Goal: Transaction & Acquisition: Purchase product/service

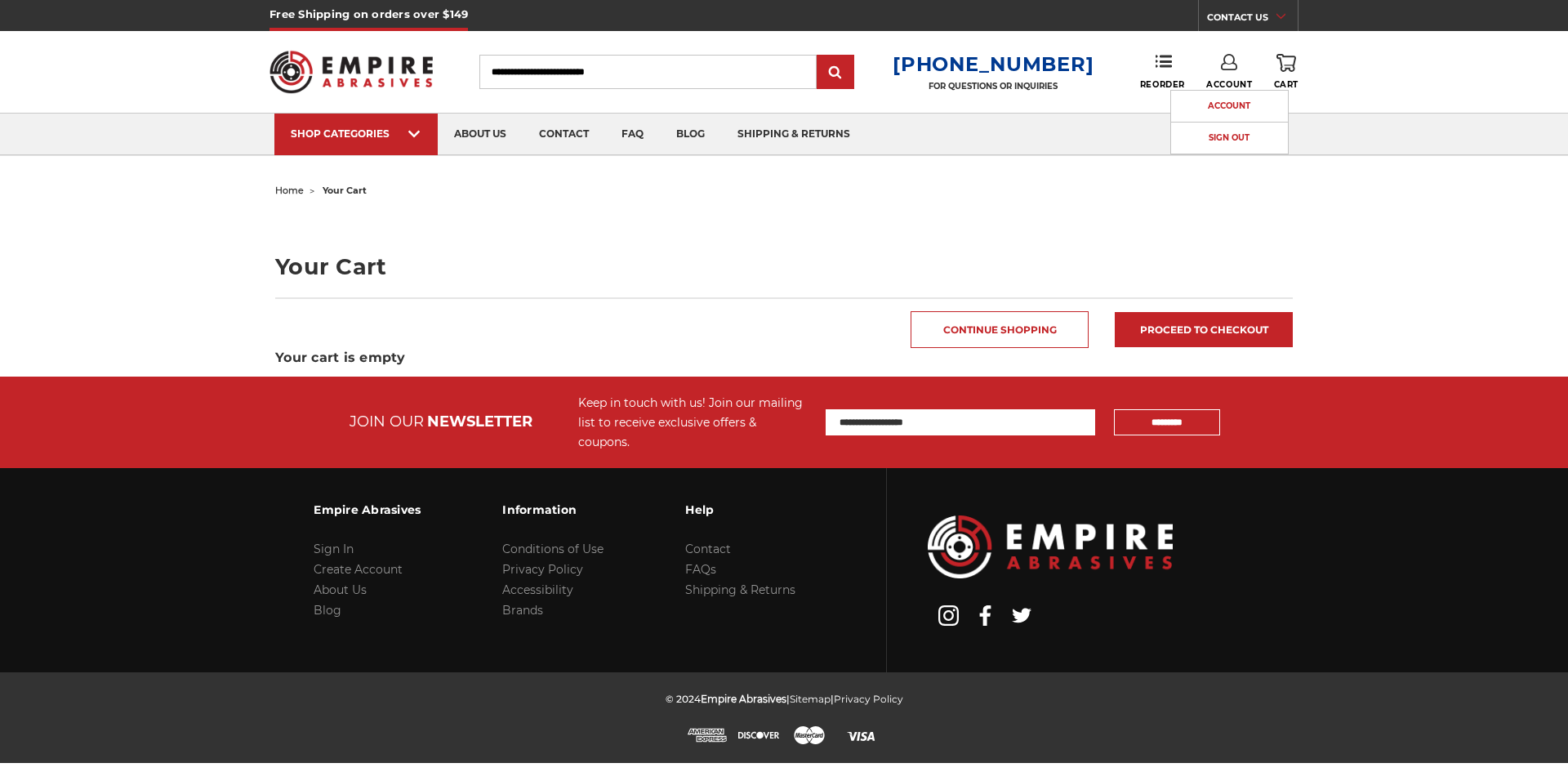
click at [1217, 102] on link "Account" at bounding box center [1229, 106] width 117 height 31
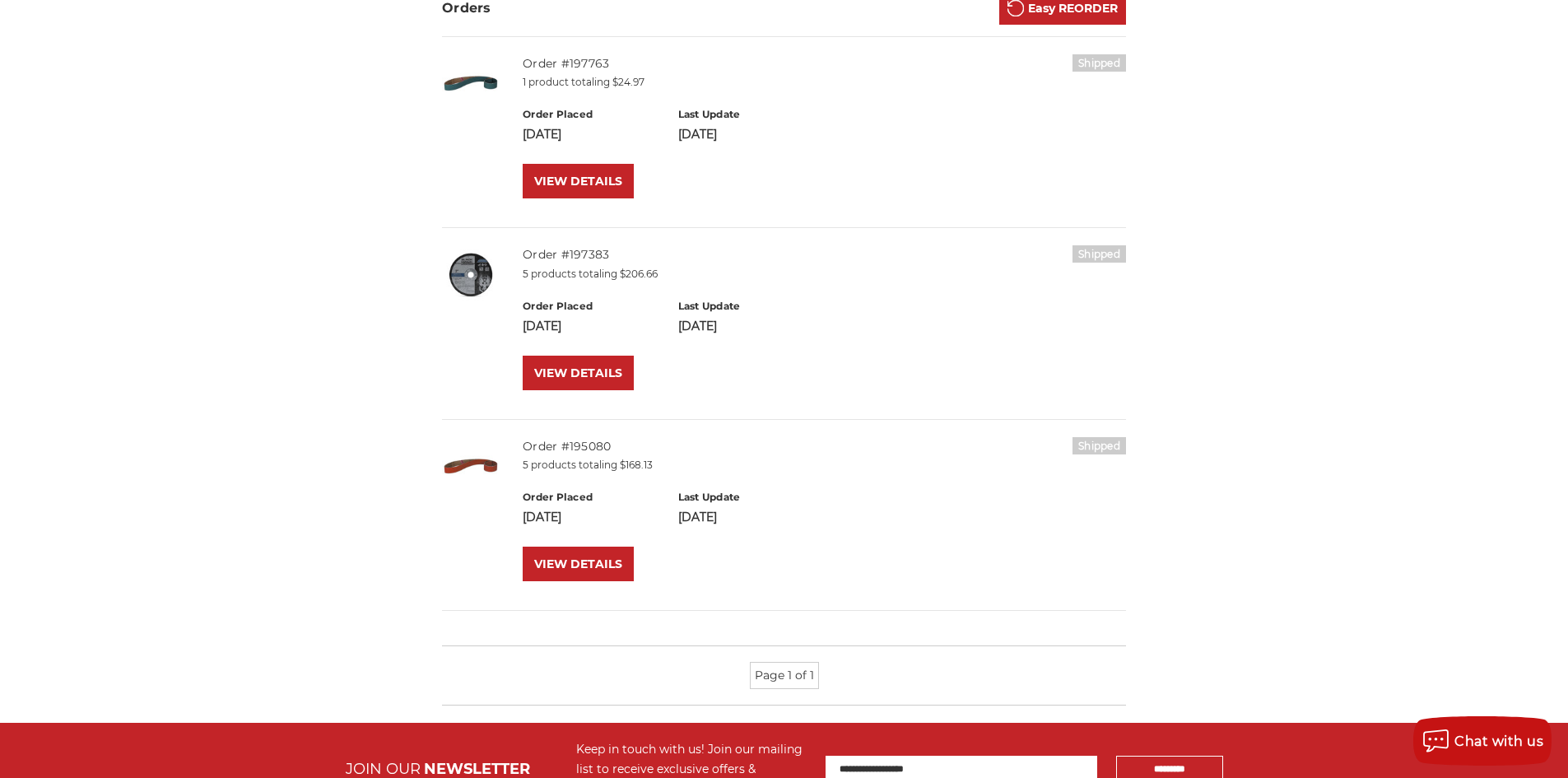
scroll to position [329, 0]
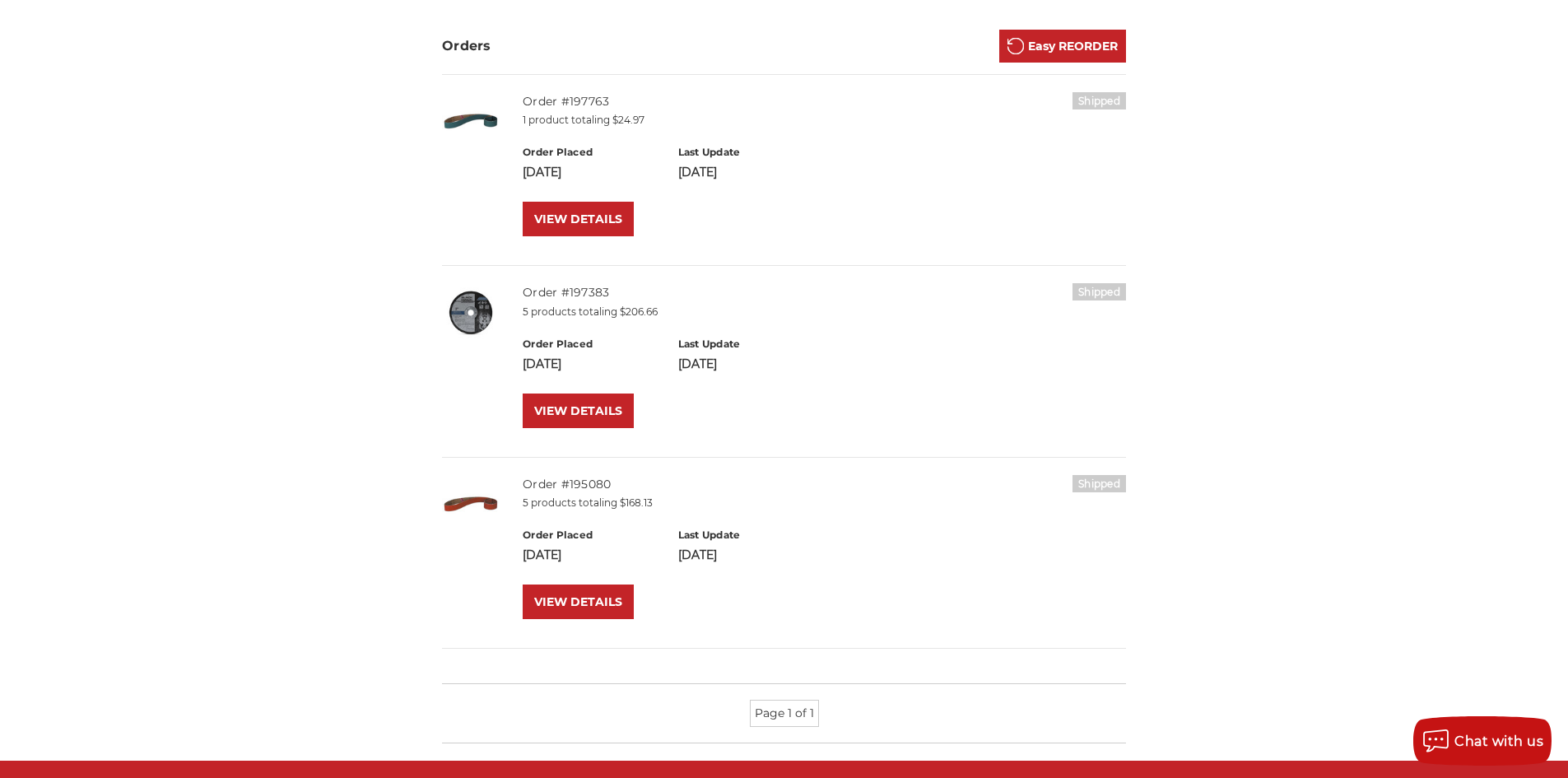
click at [551, 501] on p "5 products totaling $168.13" at bounding box center [824, 503] width 604 height 15
click at [557, 480] on link "Order #195080" at bounding box center [566, 485] width 88 height 15
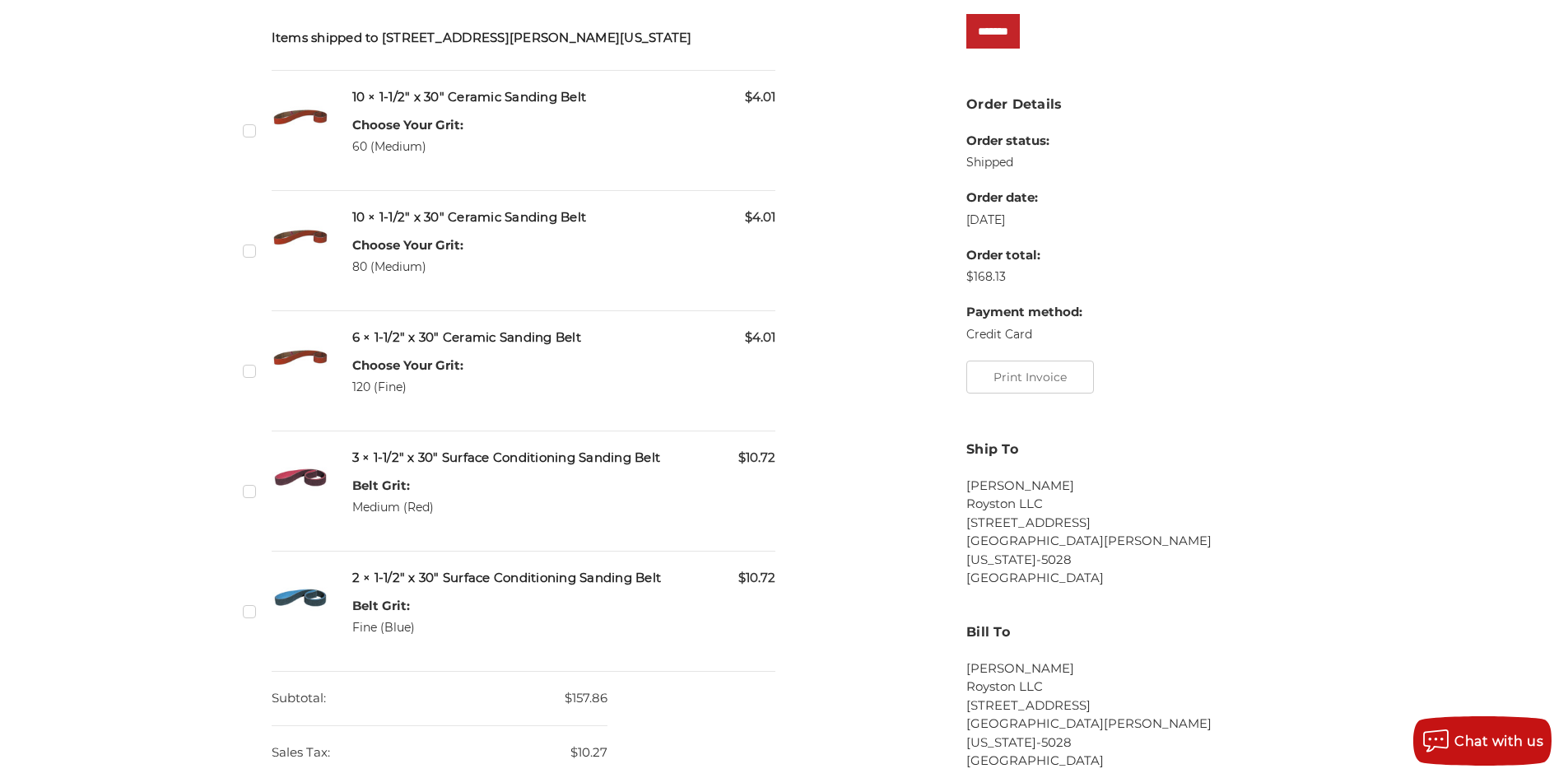
scroll to position [412, 0]
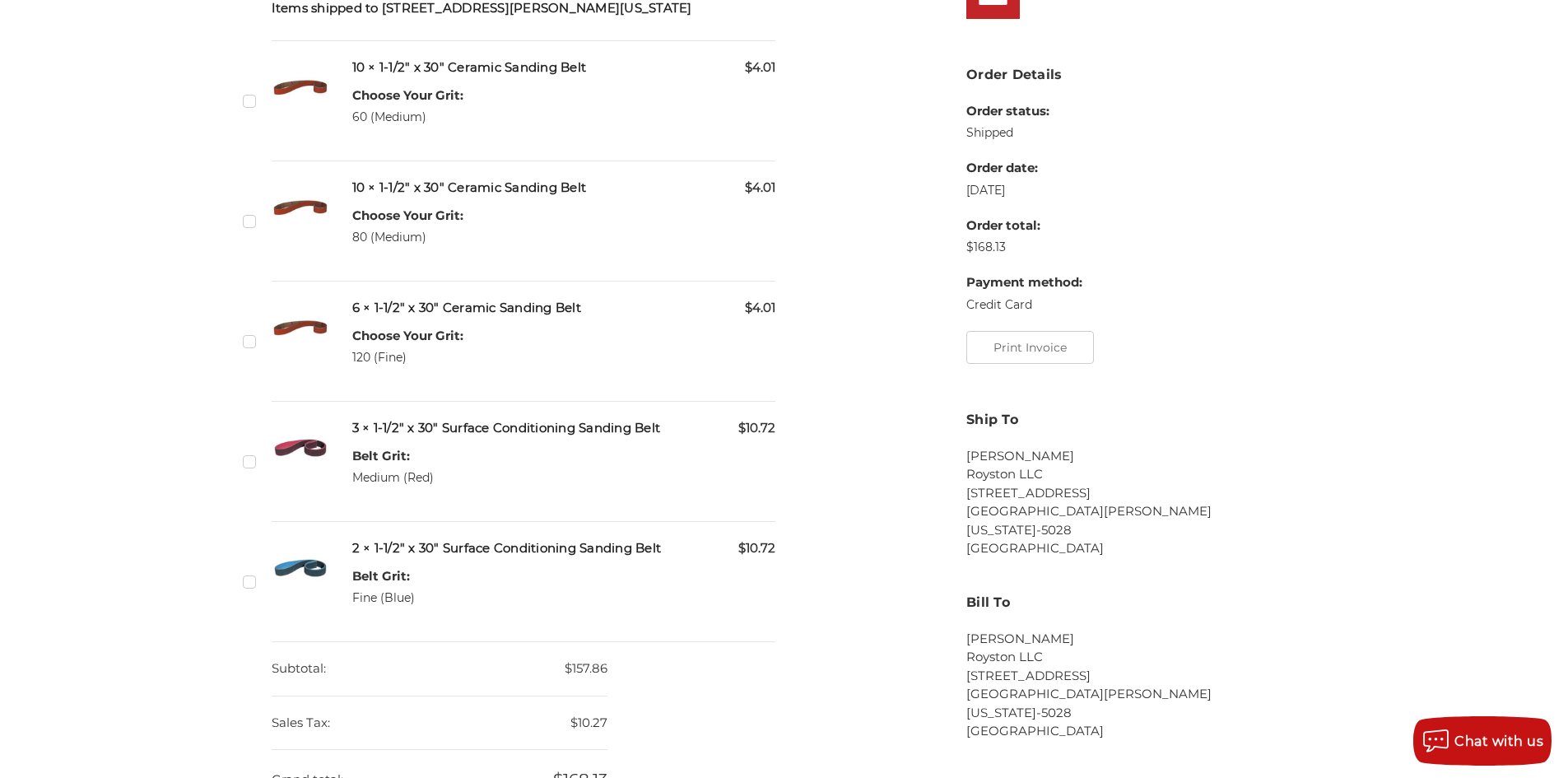
click at [388, 431] on h5 "3 × 1-1/2" x 30" Surface Conditioning Sanding Belt" at bounding box center [564, 429] width 423 height 19
click at [314, 441] on img at bounding box center [300, 448] width 57 height 58
click at [380, 436] on h5 "3 × 1-1/2" x 30" Surface Conditioning Sanding Belt" at bounding box center [564, 429] width 423 height 19
click at [389, 431] on h5 "3 × 1-1/2" x 30" Surface Conditioning Sanding Belt" at bounding box center [564, 429] width 423 height 19
click at [381, 433] on h5 "3 × 1-1/2" x 30" Surface Conditioning Sanding Belt" at bounding box center [564, 429] width 423 height 19
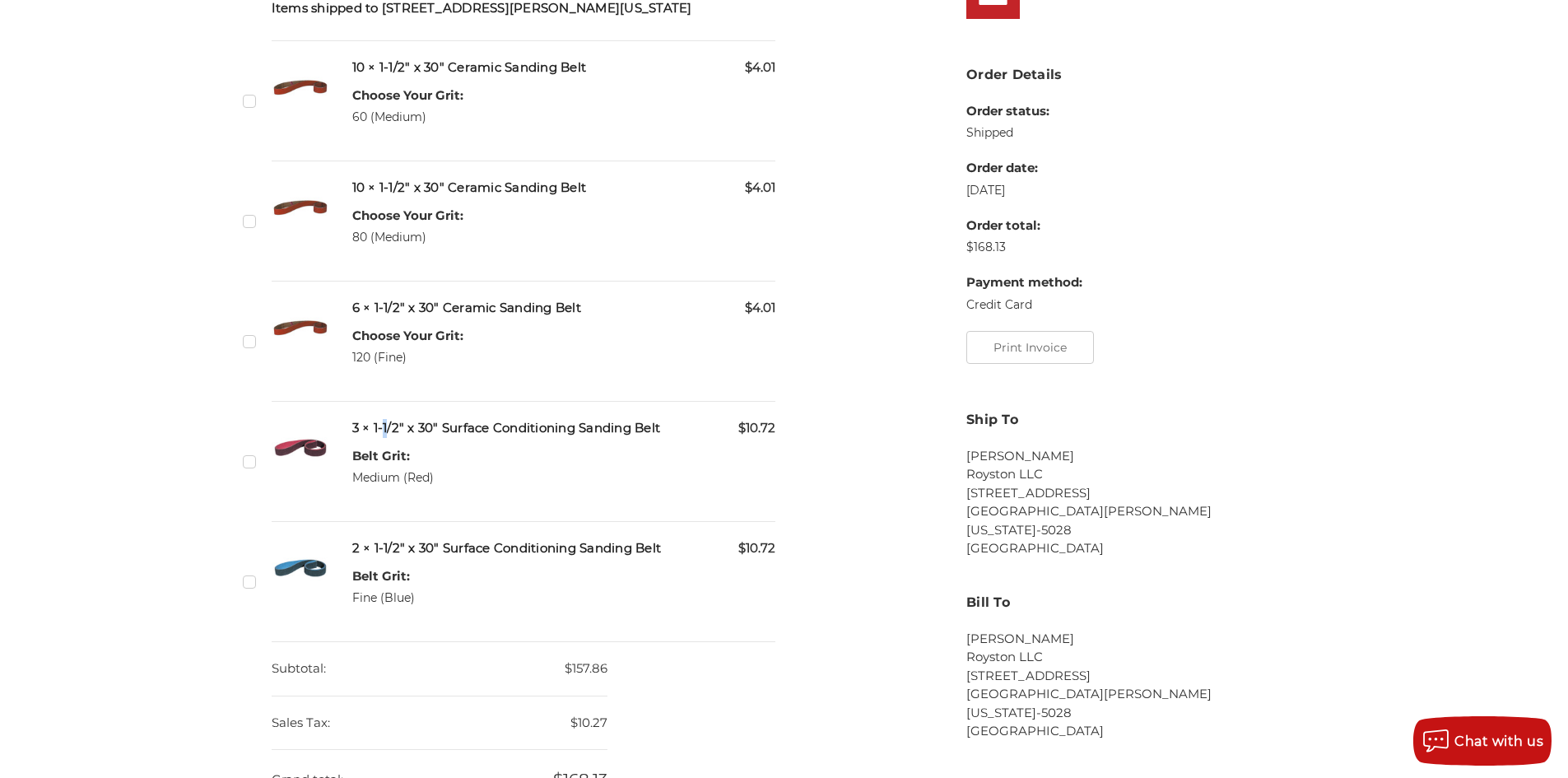
click at [380, 435] on h5 "3 × 1-1/2" x 30" Surface Conditioning Sanding Belt" at bounding box center [564, 429] width 423 height 19
click at [248, 463] on label "Checkbox 530303 label" at bounding box center [251, 461] width 17 height 17
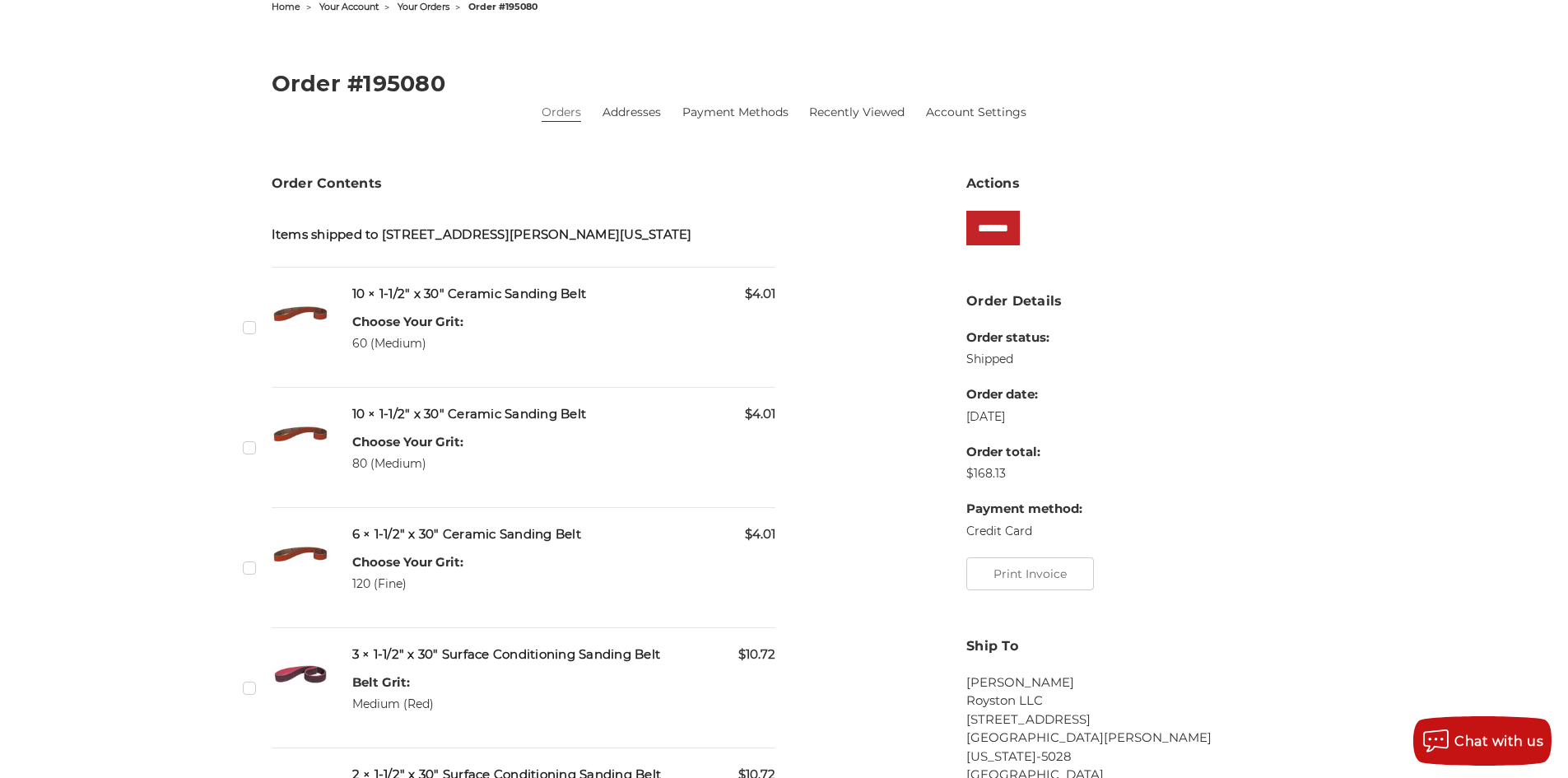
scroll to position [329, 0]
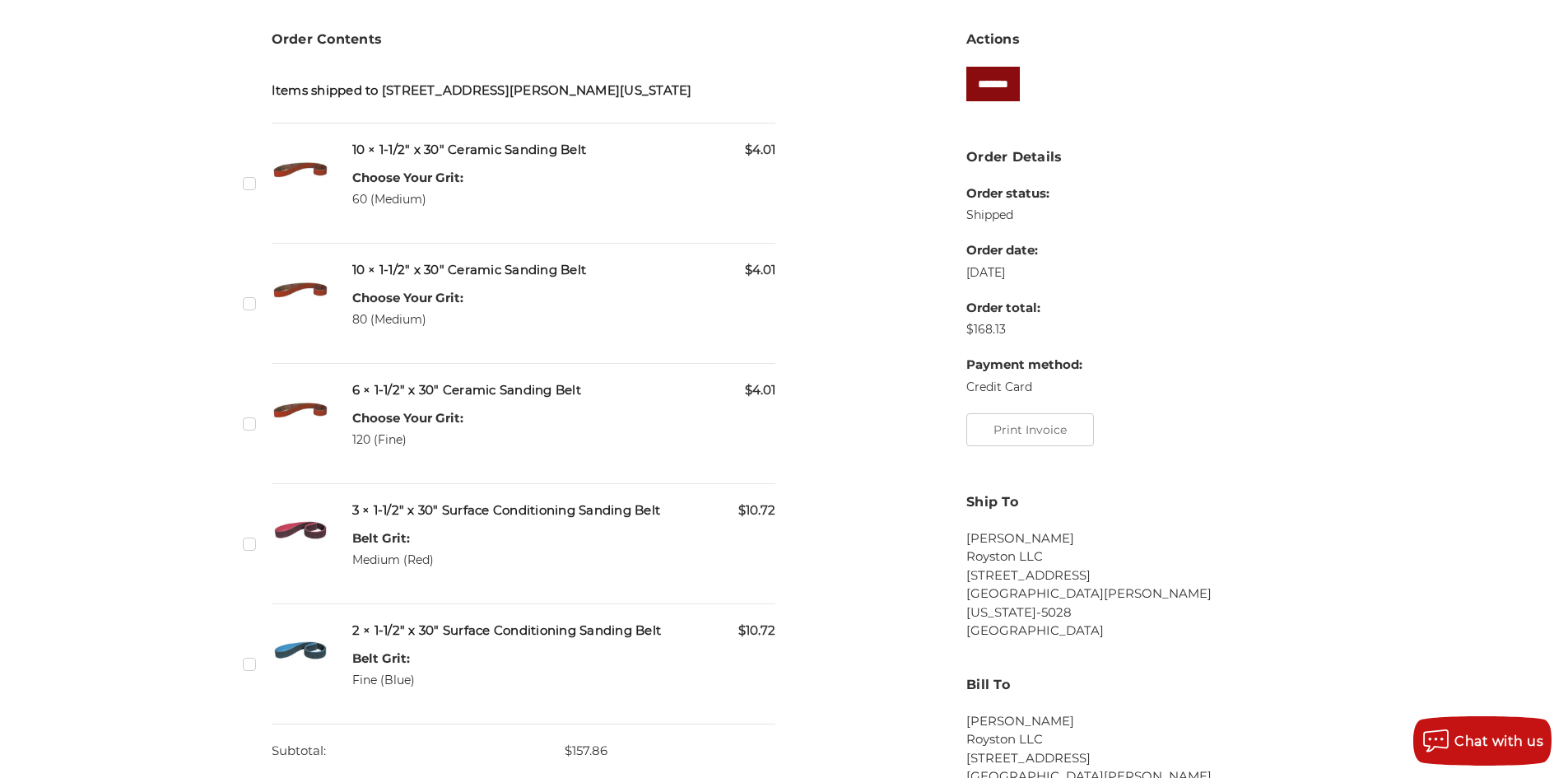
click at [1019, 85] on input "*******" at bounding box center [992, 84] width 53 height 35
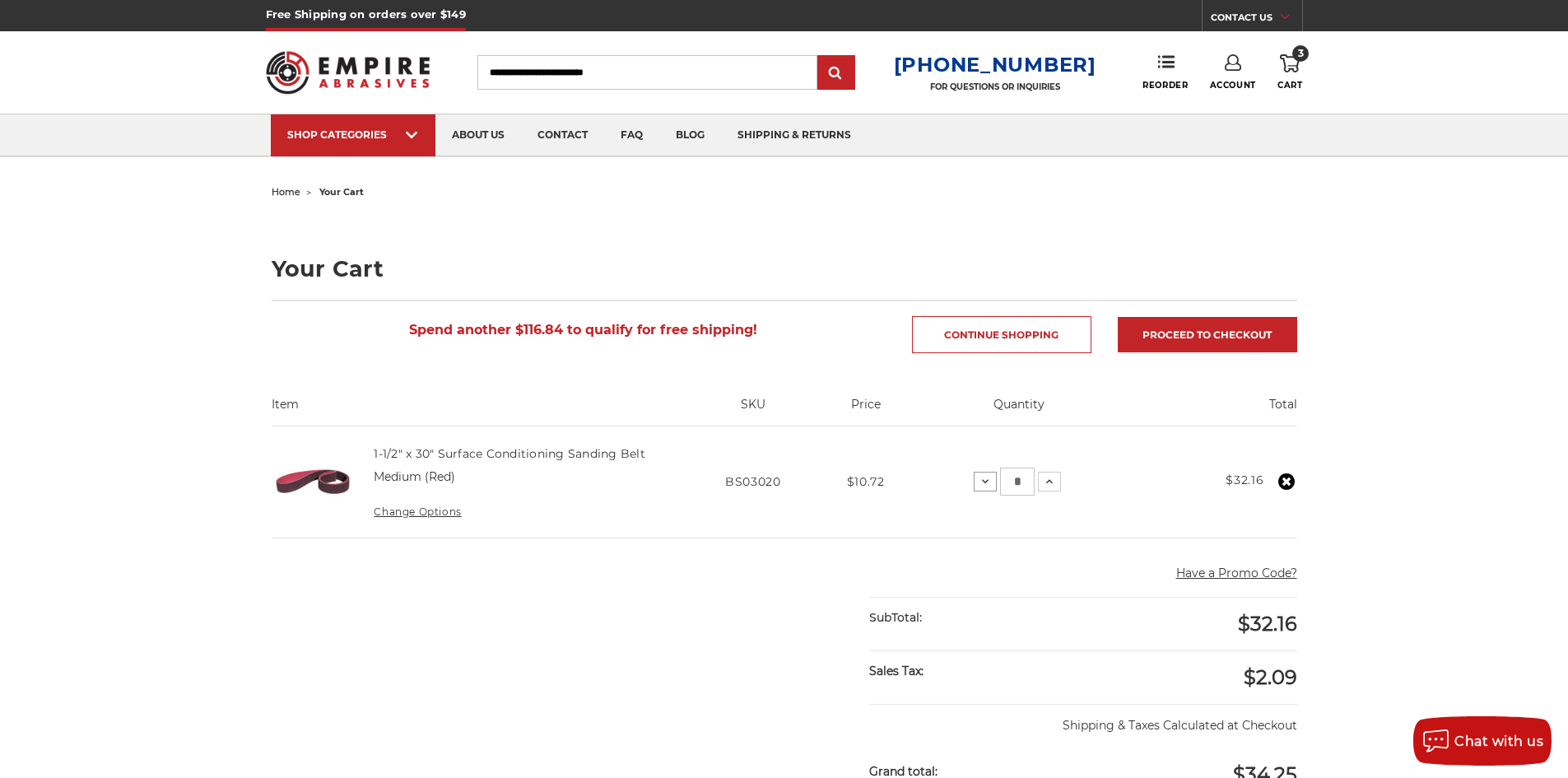
click at [980, 481] on icon at bounding box center [986, 482] width 14 height 14
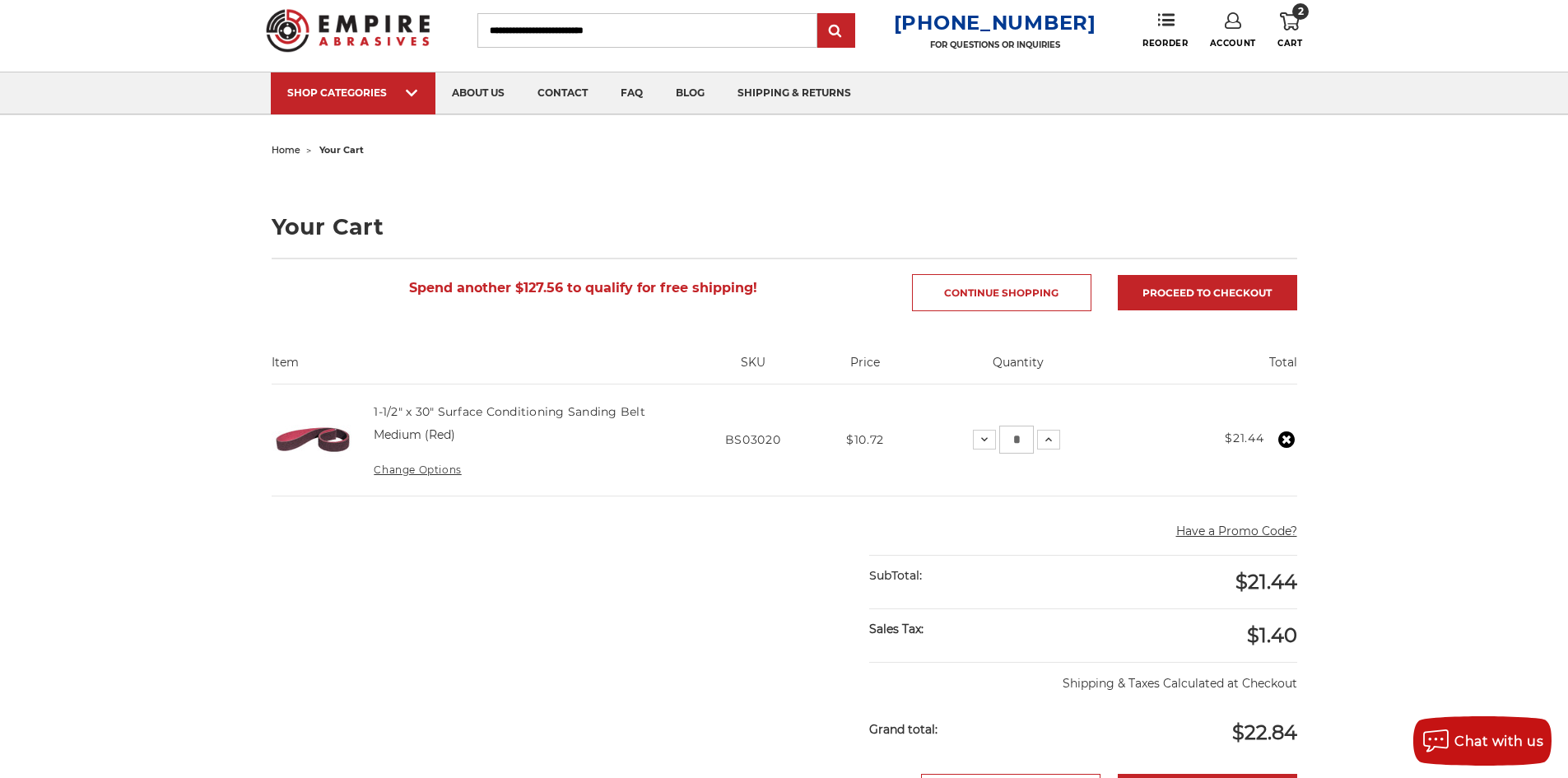
scroll to position [82, 0]
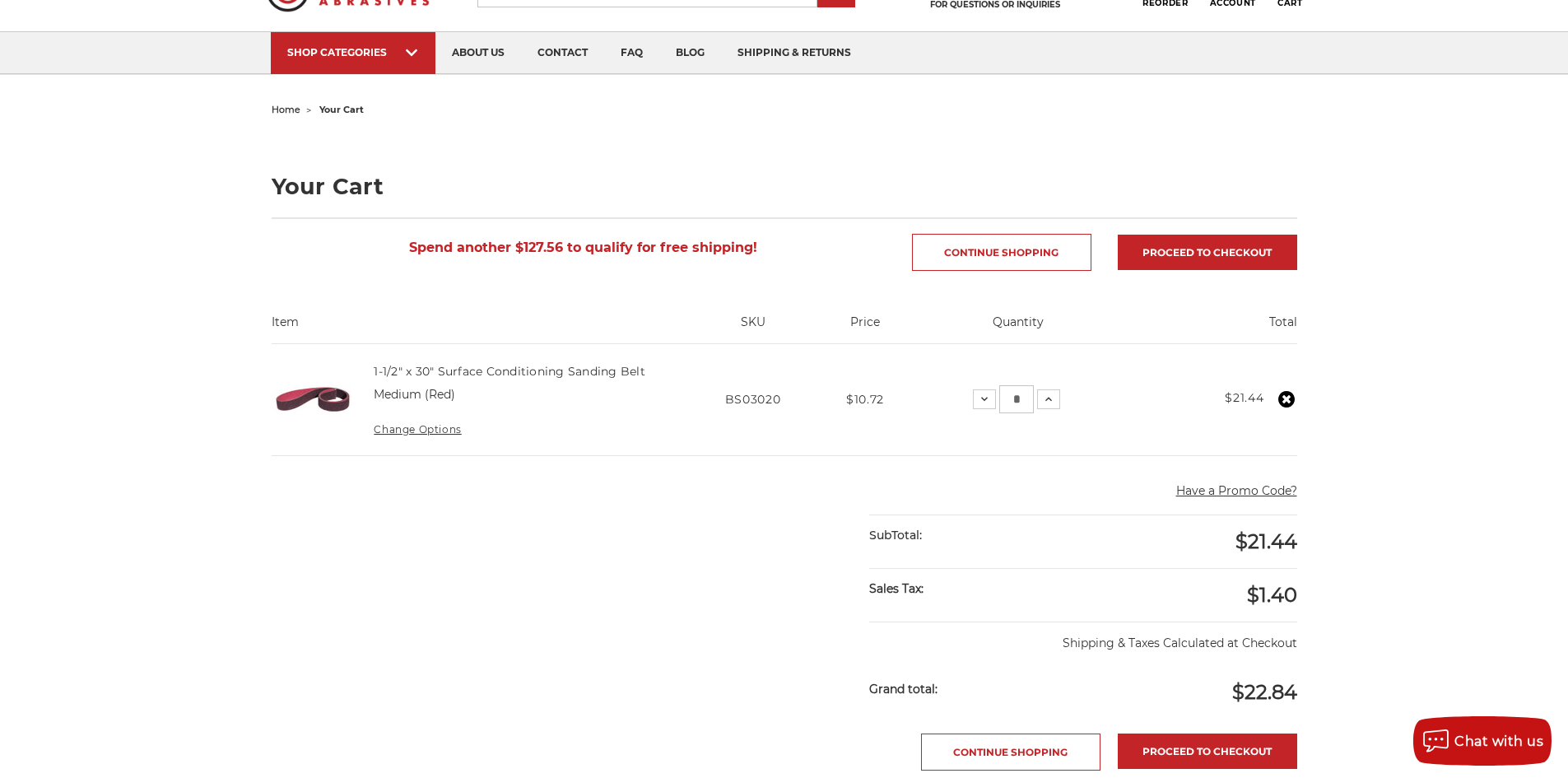
click at [636, 522] on main "home your cart Your Cart Spend another $127.56 to qualify for free shipping! Co…" at bounding box center [784, 595] width 1043 height 995
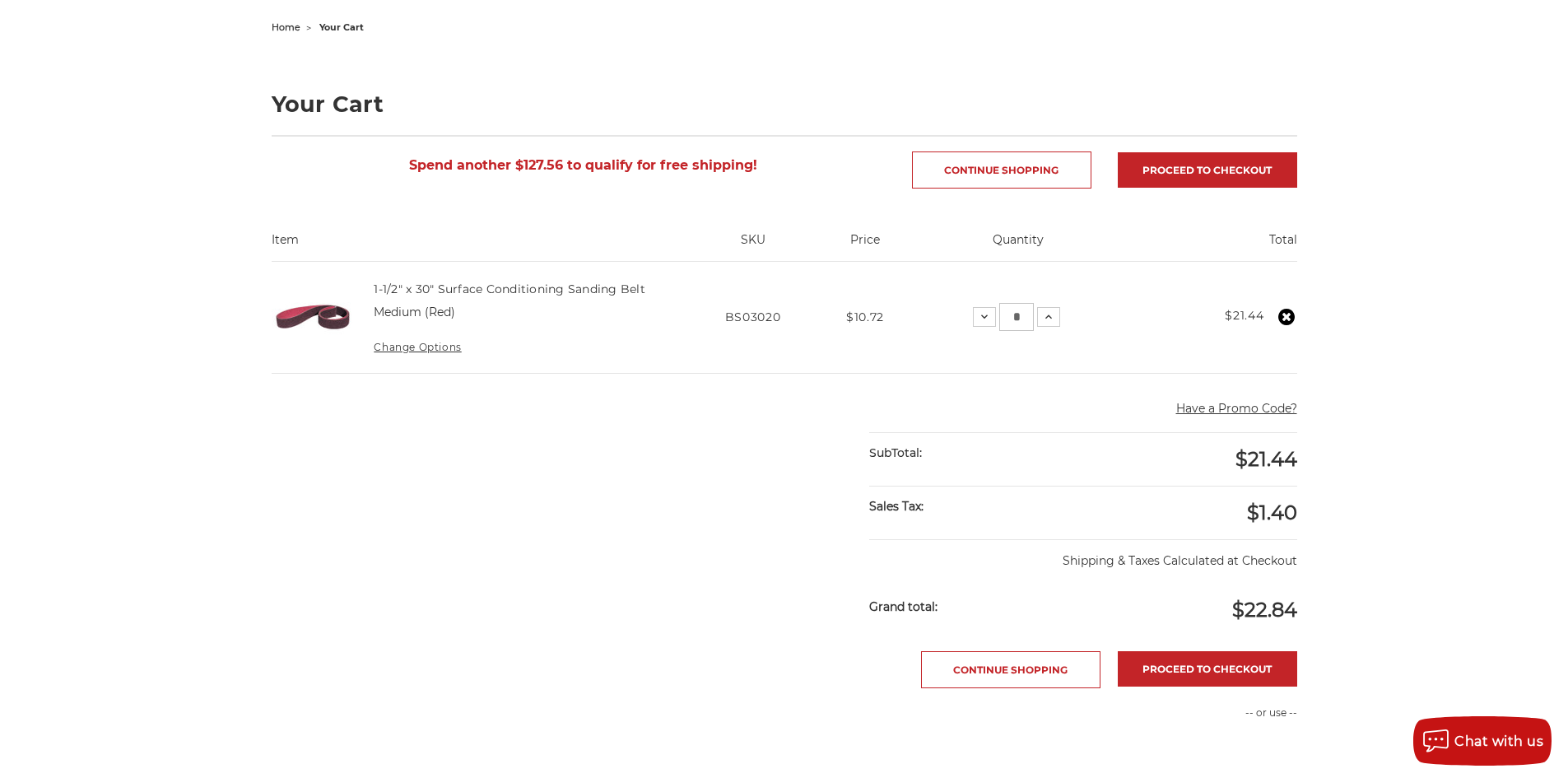
scroll to position [247, 0]
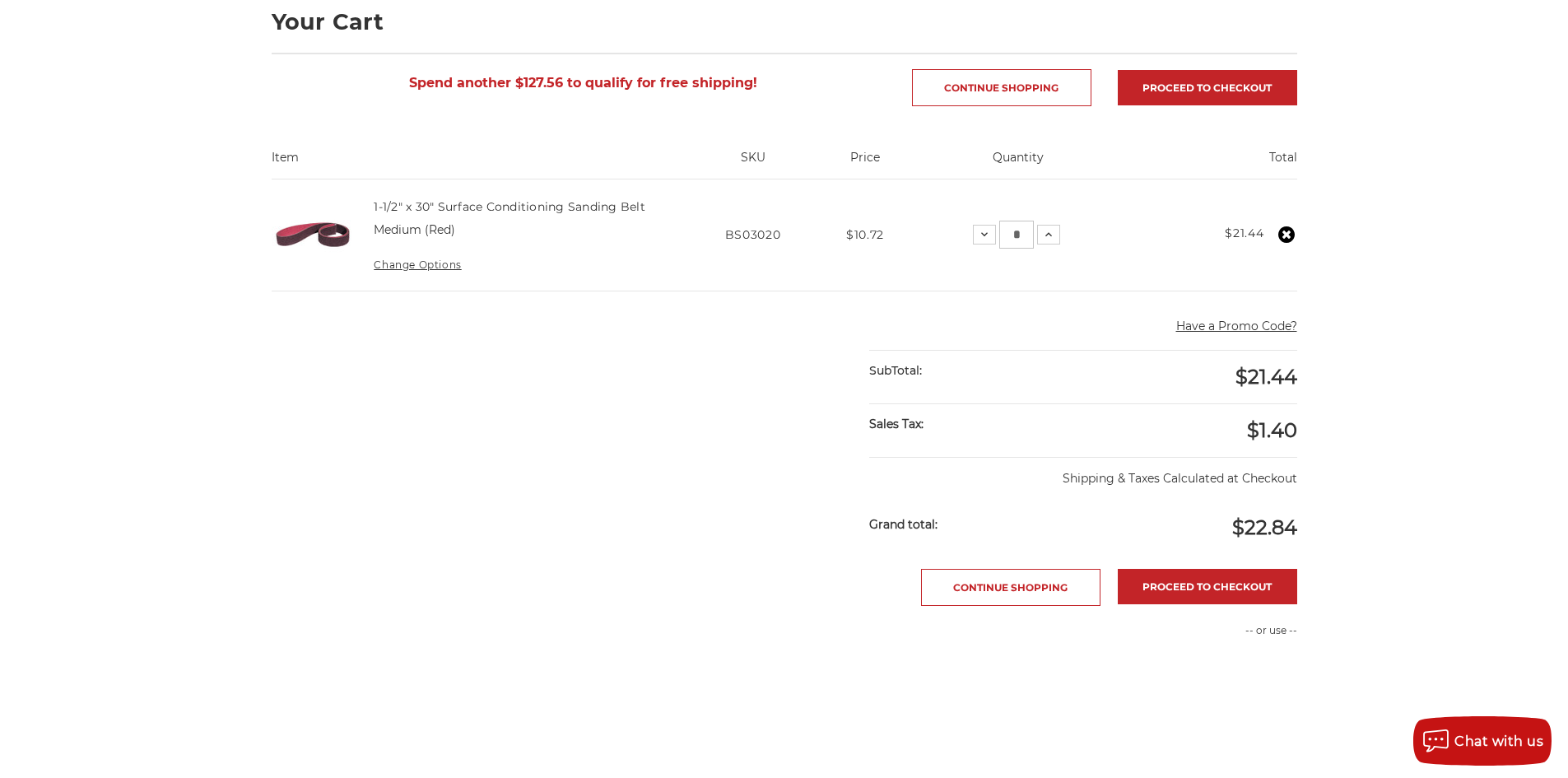
click at [813, 580] on div "Proceed to checkout Continue Shopping" at bounding box center [784, 588] width 1025 height 37
click at [1156, 579] on link "Proceed to checkout" at bounding box center [1207, 587] width 179 height 36
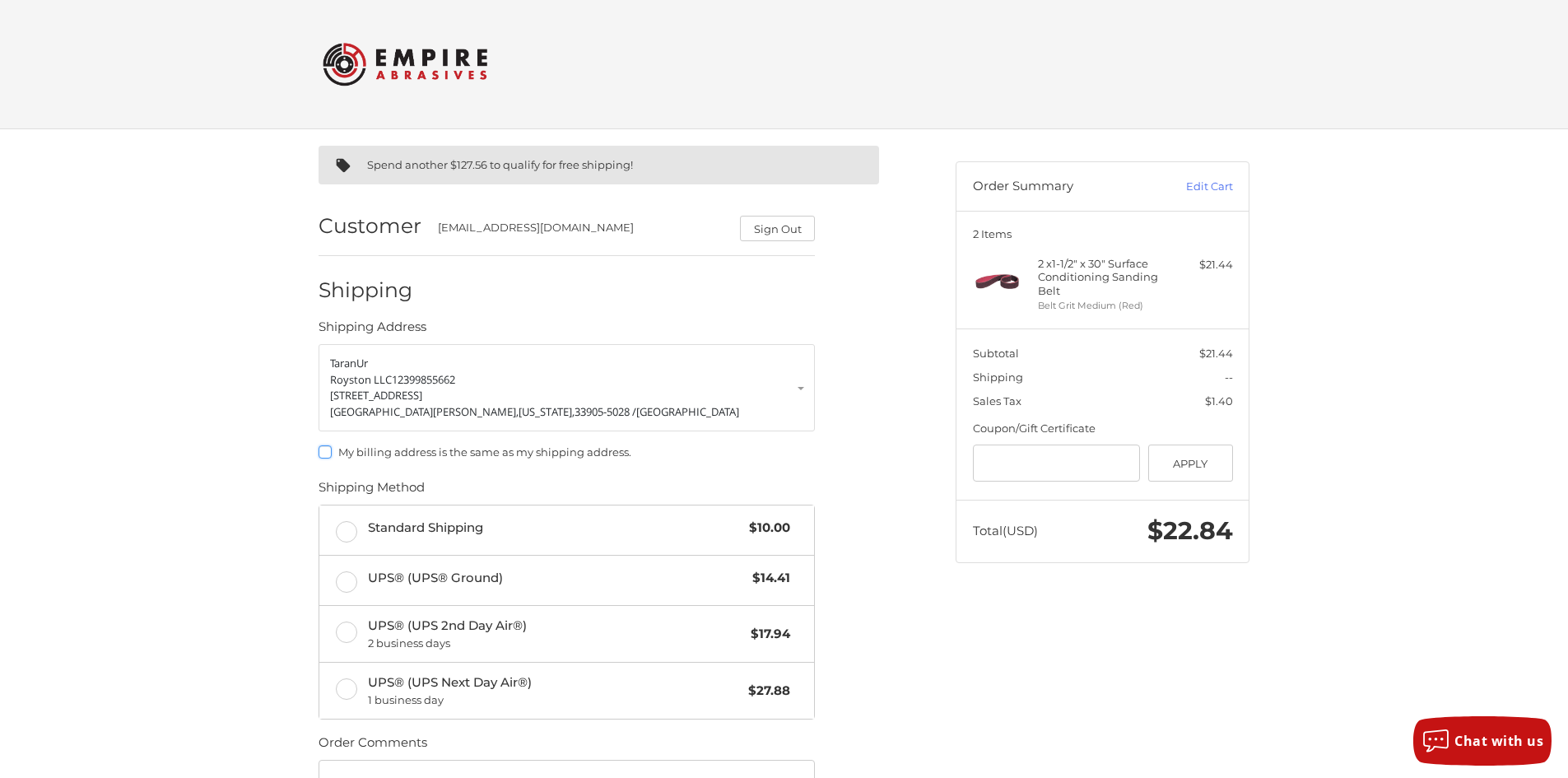
scroll to position [165, 0]
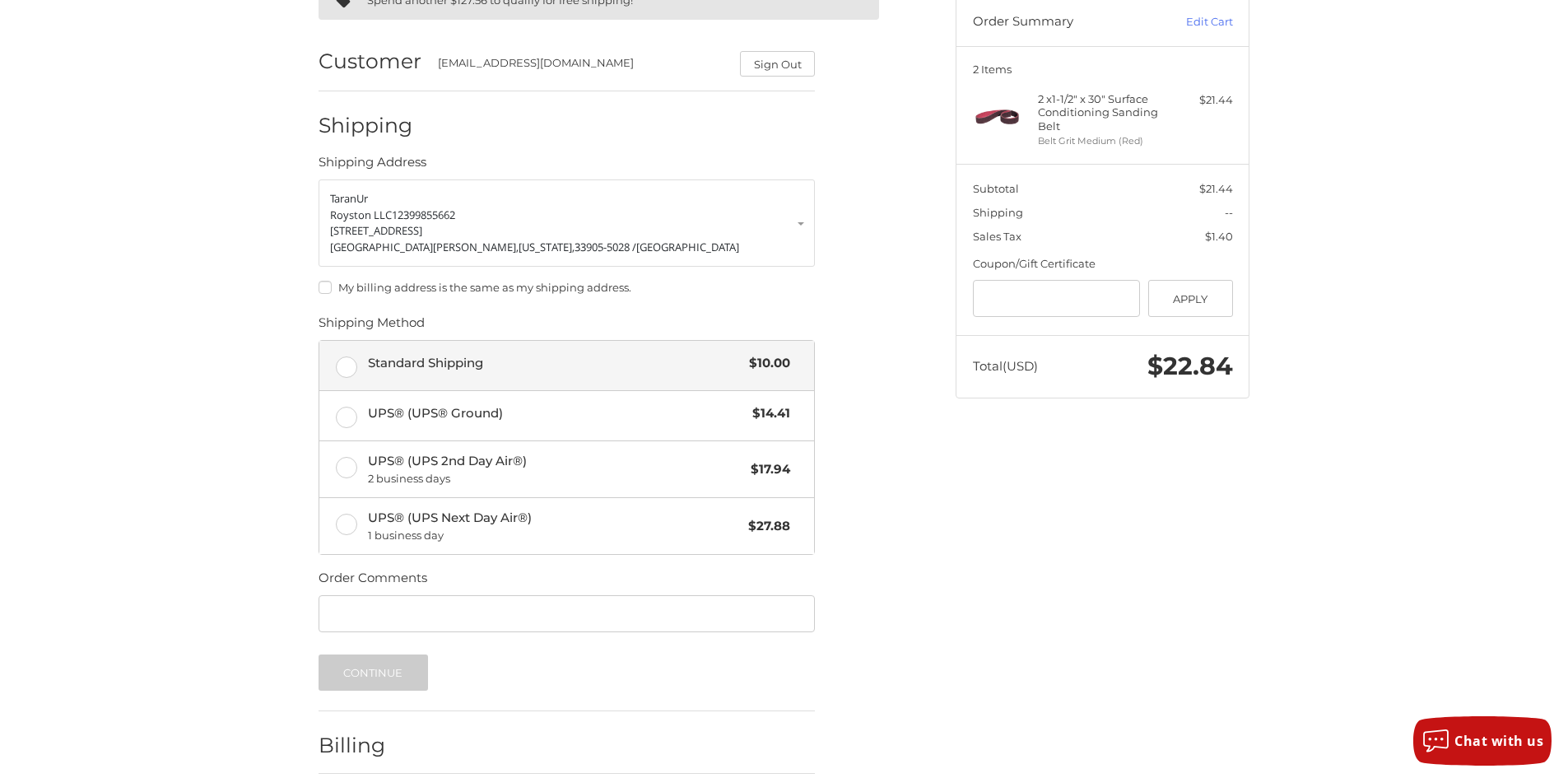
click at [347, 371] on label "Standard Shipping $10.00" at bounding box center [566, 365] width 494 height 49
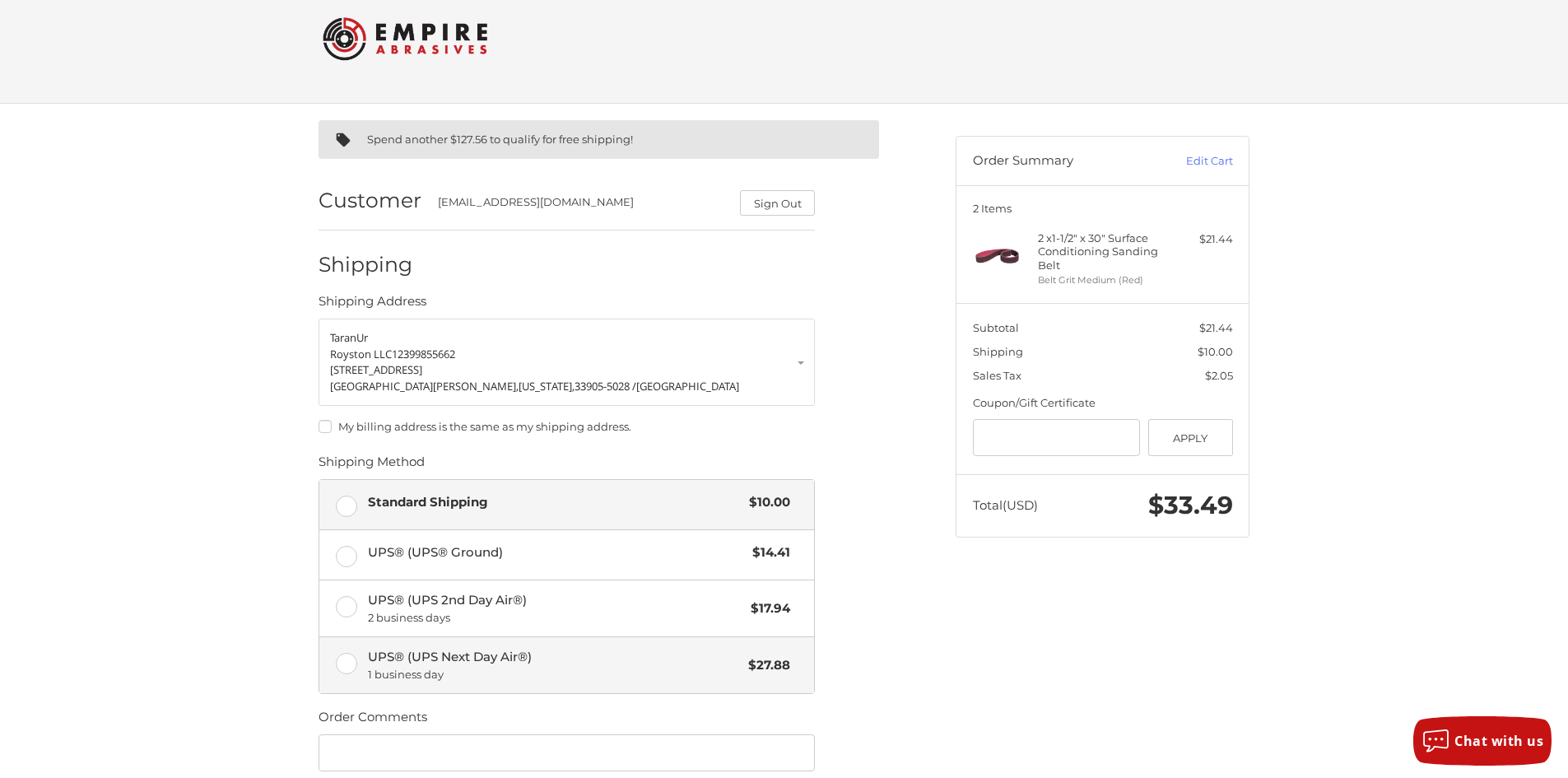
scroll to position [0, 0]
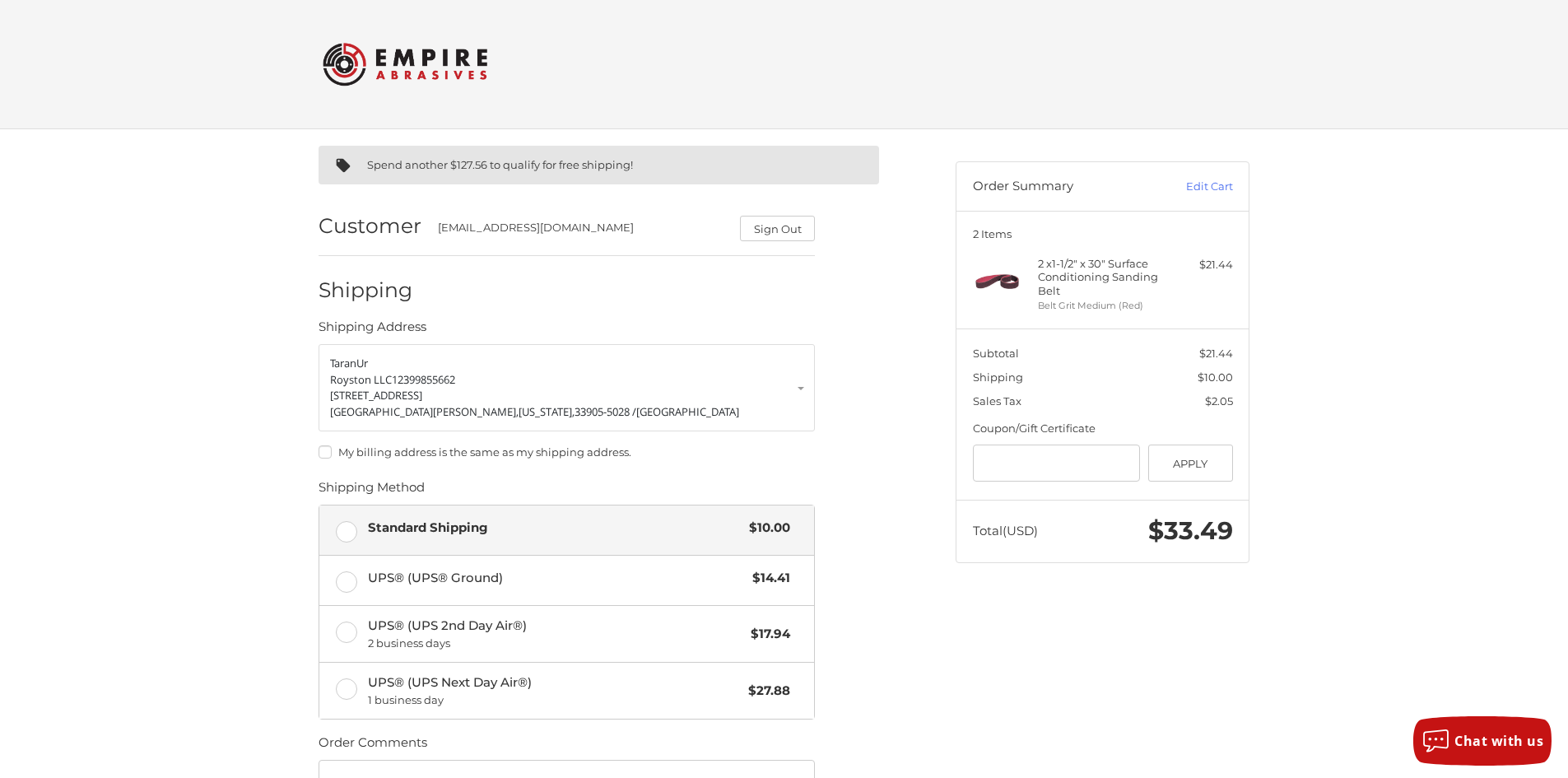
click at [1422, 349] on div "Spend another $127.56 to qualify for free shipping! Customer taran@roystonae.co…" at bounding box center [784, 573] width 1568 height 888
